Goal: Find specific page/section: Find specific page/section

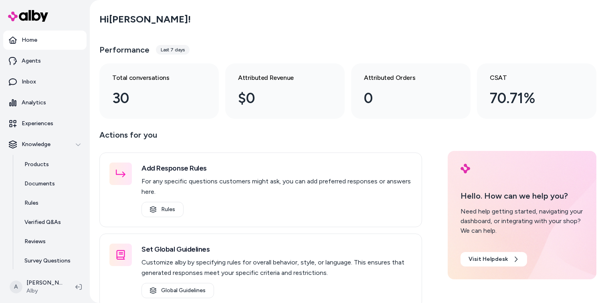
click at [297, 30] on div "Hi Ajaya !" at bounding box center [347, 19] width 497 height 22
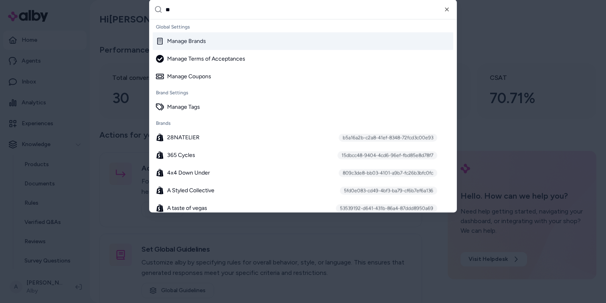
type input "***"
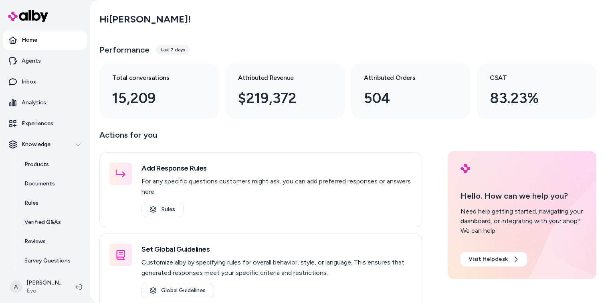
click at [255, 46] on div "Performance Last 7 days" at bounding box center [347, 49] width 497 height 19
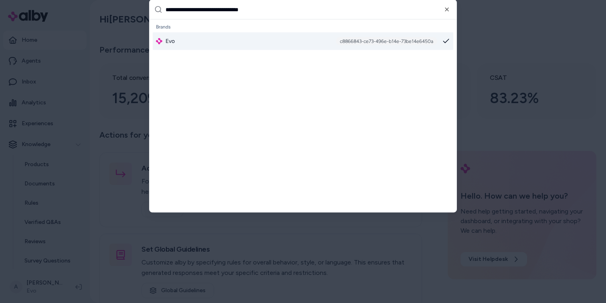
type input "**********"
